Goal: Transaction & Acquisition: Purchase product/service

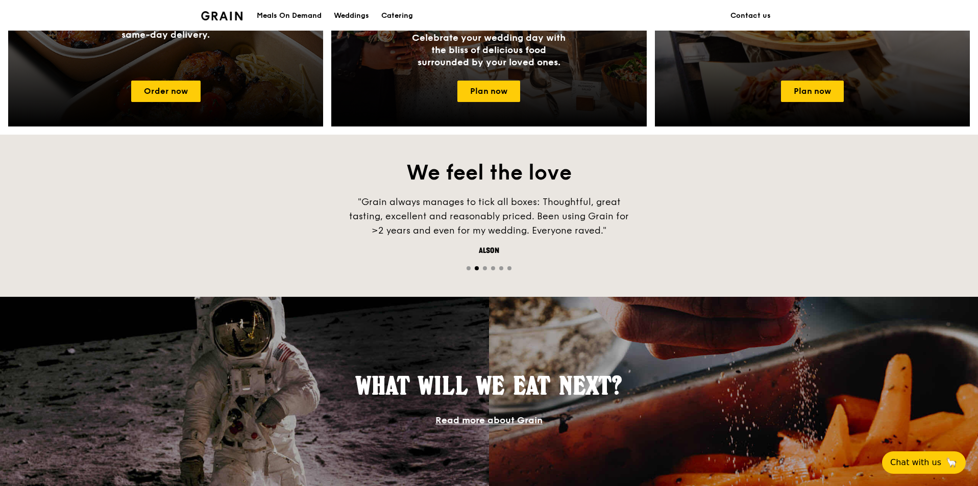
scroll to position [715, 0]
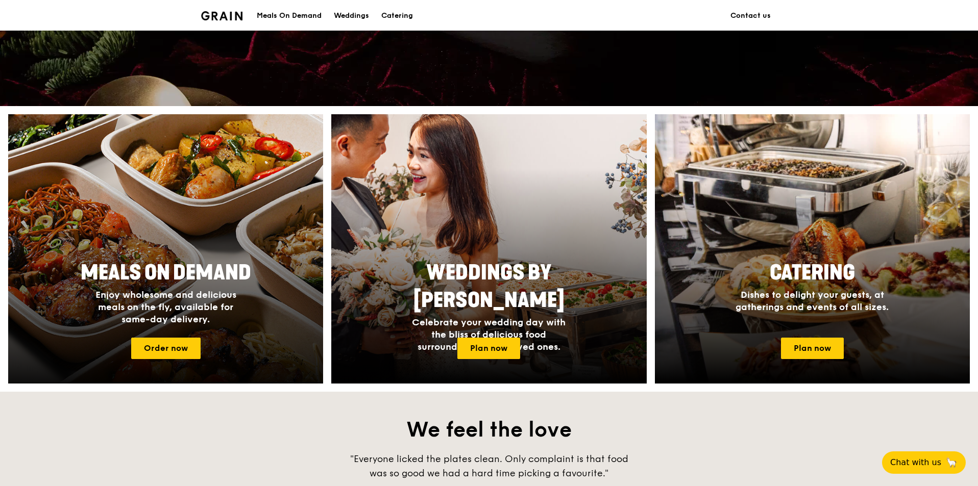
scroll to position [306, 0]
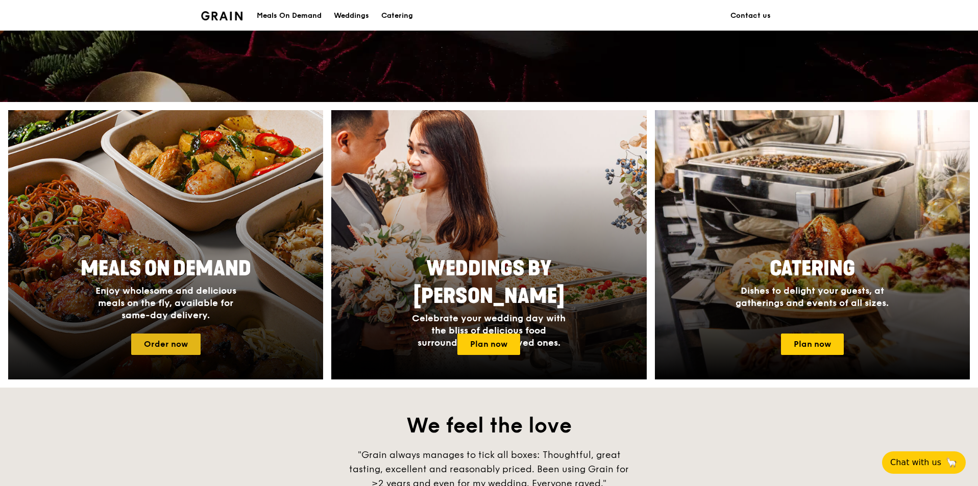
click at [189, 339] on link "Order now" at bounding box center [165, 344] width 69 height 21
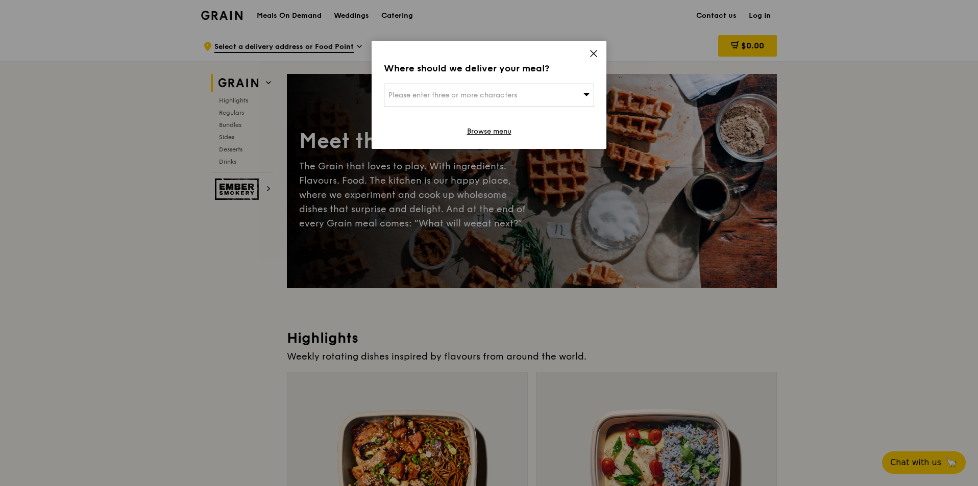
click at [593, 50] on icon at bounding box center [593, 53] width 9 height 9
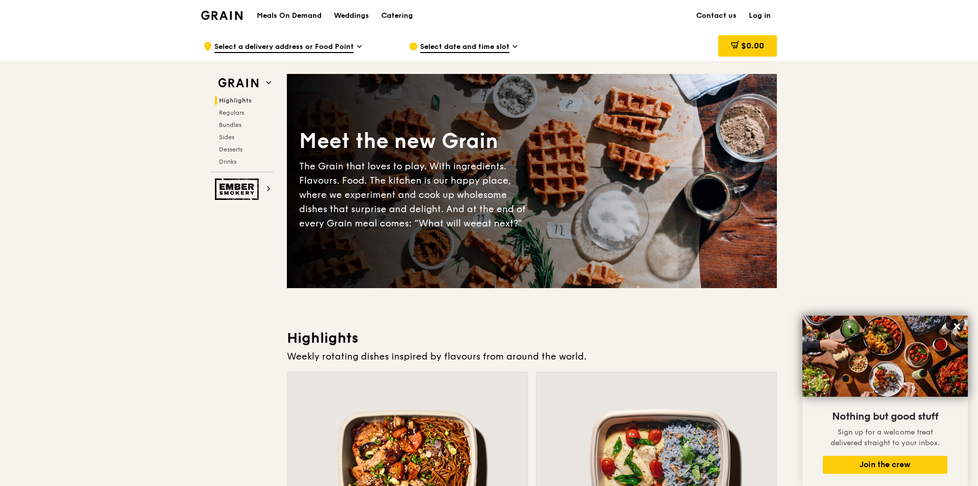
click at [289, 13] on h1 "Meals On Demand" at bounding box center [289, 16] width 65 height 10
click at [397, 13] on div "Catering" at bounding box center [397, 16] width 32 height 31
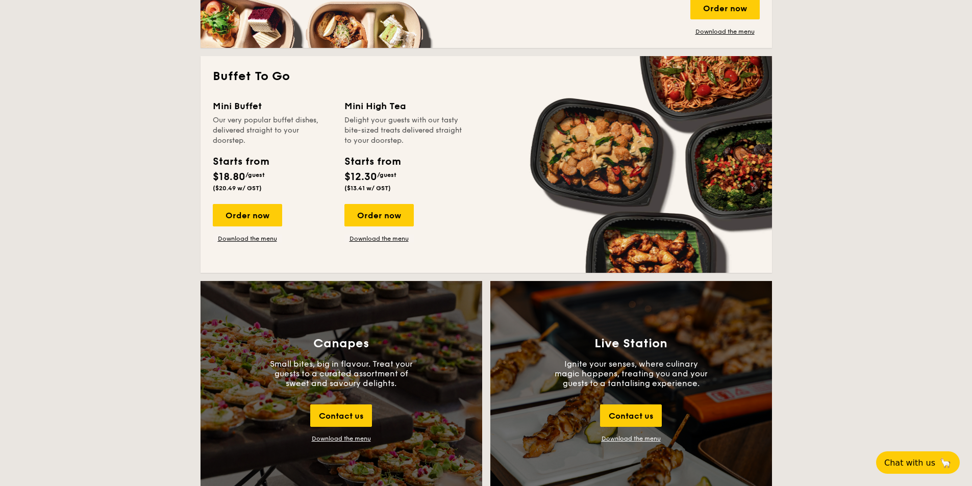
scroll to position [766, 0]
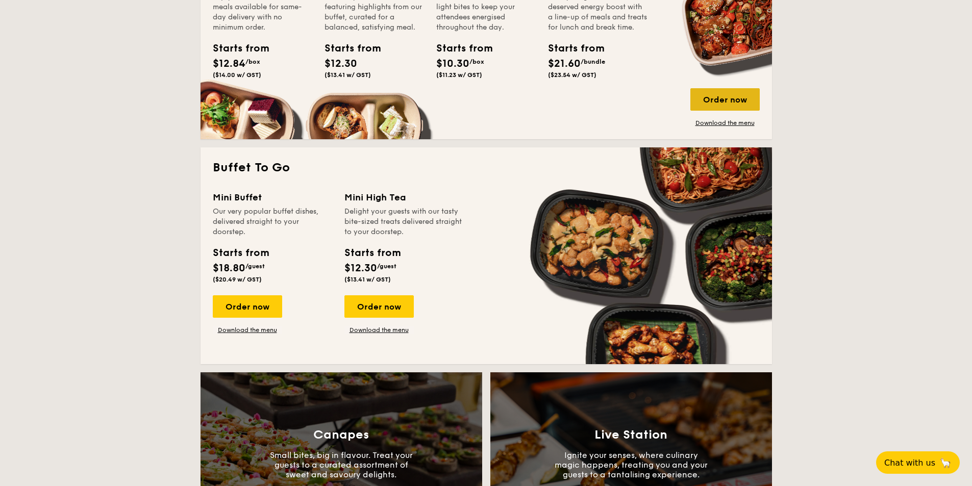
click at [740, 106] on div "Order now" at bounding box center [725, 99] width 69 height 22
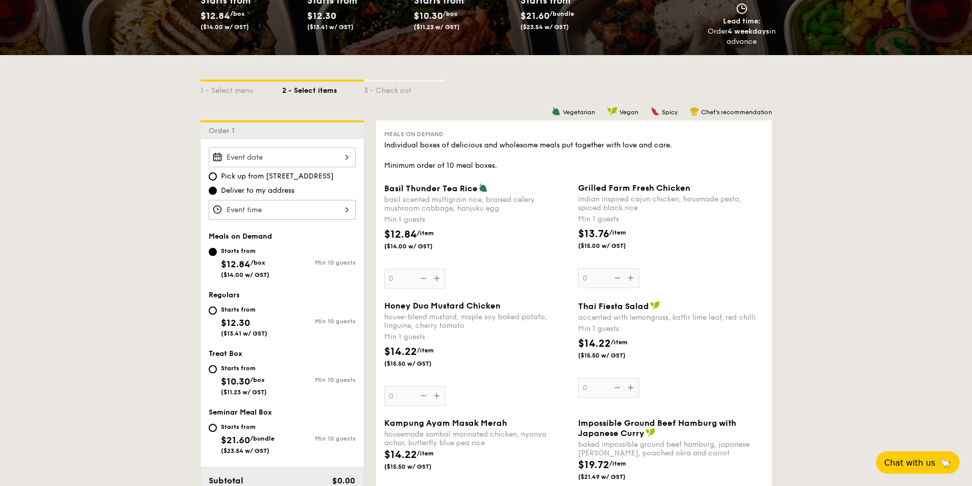
scroll to position [357, 0]
